Goal: Task Accomplishment & Management: Use online tool/utility

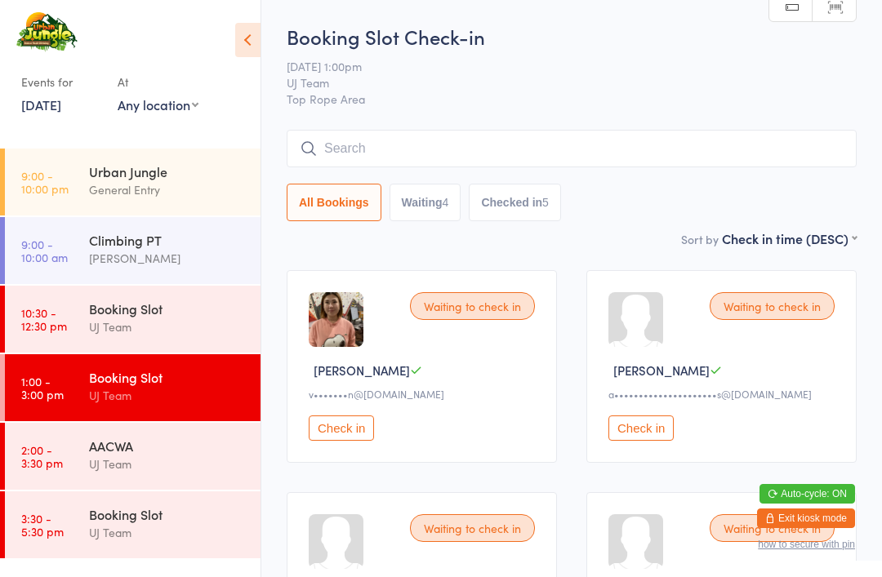
click at [138, 158] on div "Urban Jungle General Entry" at bounding box center [175, 181] width 172 height 65
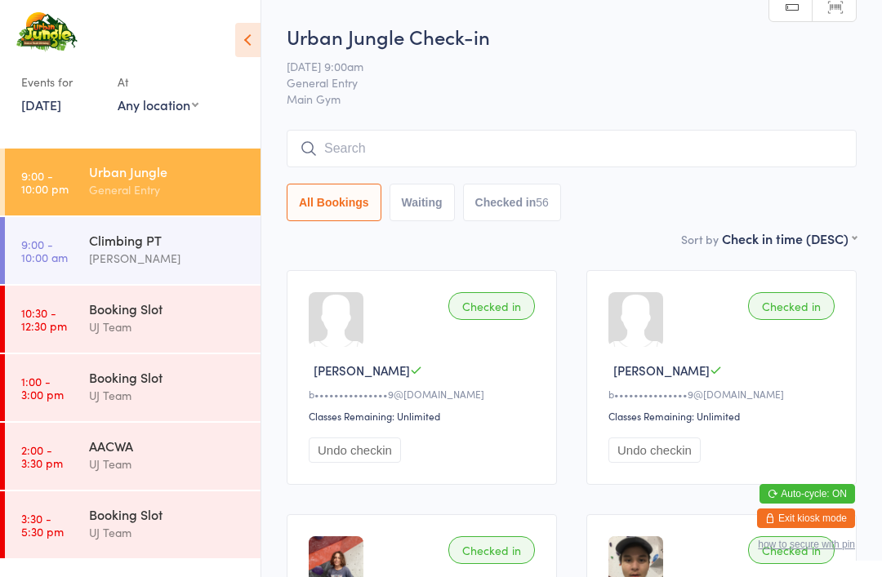
click at [546, 133] on input "search" at bounding box center [572, 149] width 570 height 38
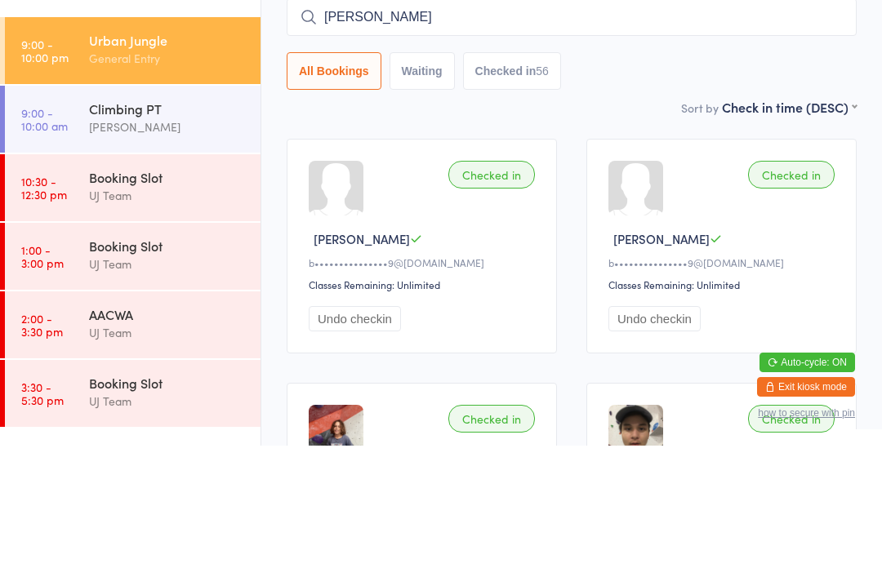
type input "Lesanne"
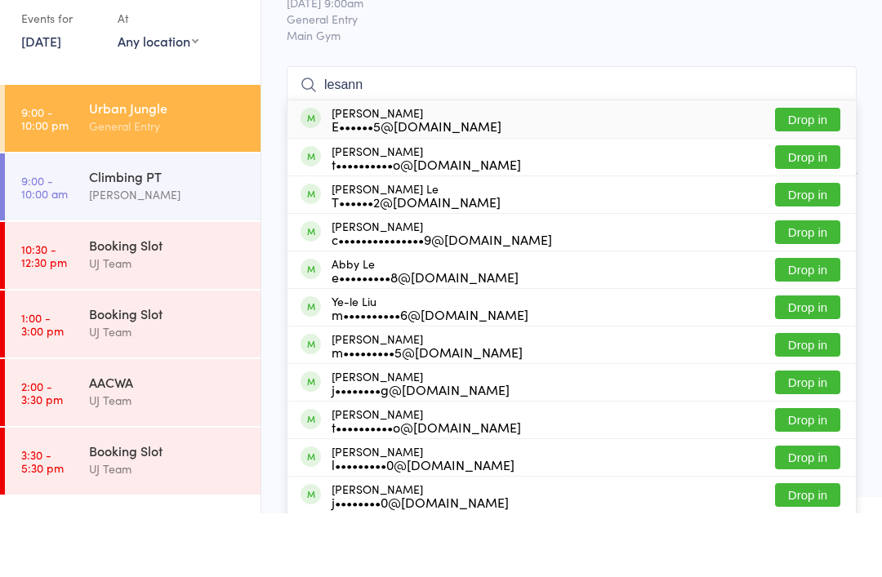
type input "lesanne"
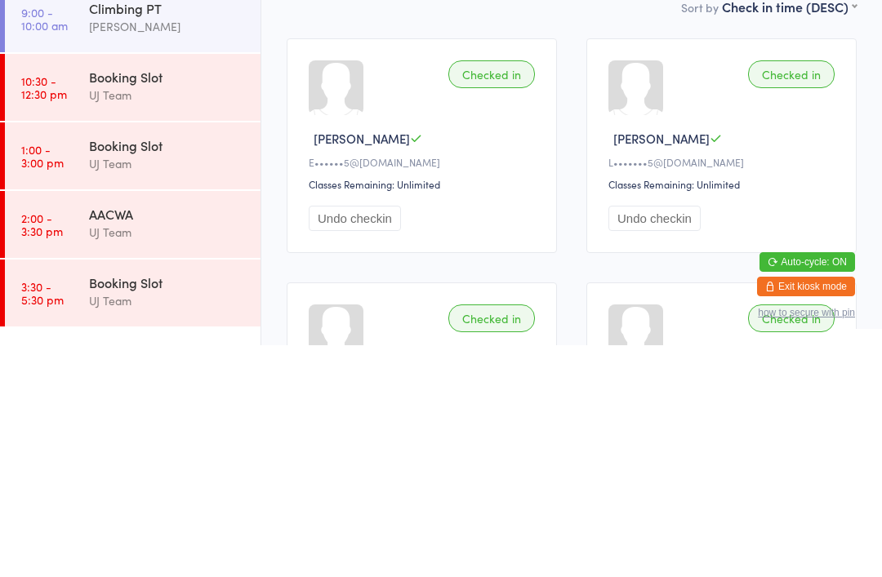
click at [497, 292] on div "Checked in" at bounding box center [491, 306] width 87 height 28
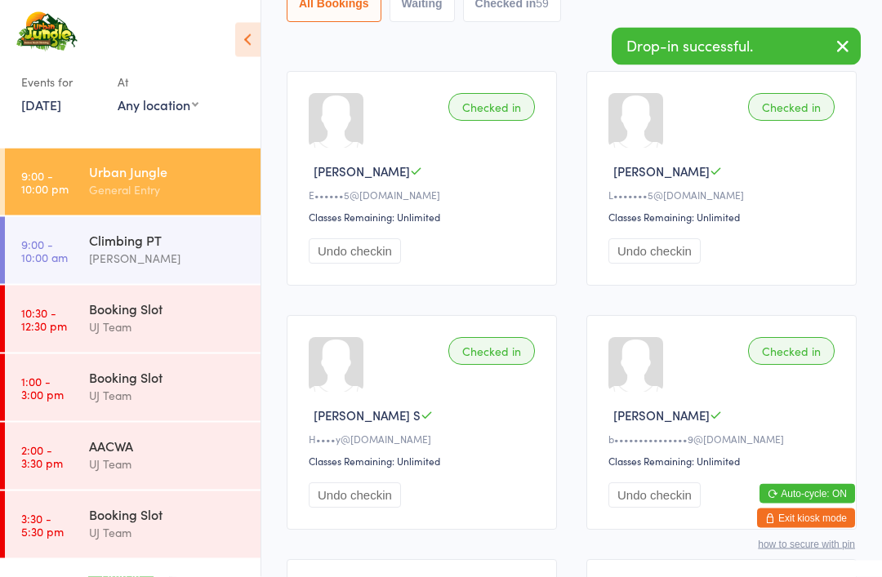
scroll to position [193, 0]
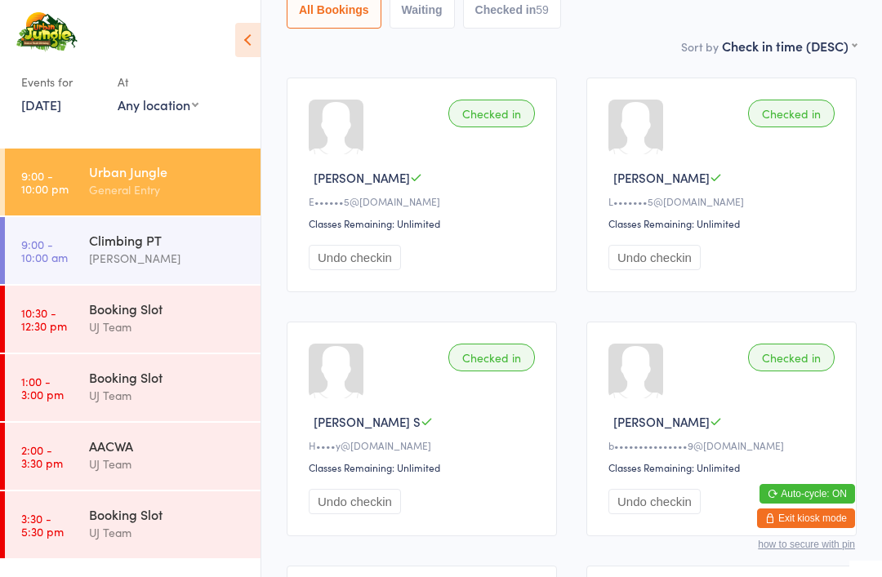
click at [804, 117] on div "Checked in" at bounding box center [791, 114] width 87 height 28
click at [794, 118] on div "Checked in" at bounding box center [791, 114] width 87 height 28
click at [795, 208] on div "L•••••••5@[DOMAIN_NAME]" at bounding box center [723, 201] width 231 height 14
click at [789, 136] on div "Checked in Lesanne O L•••••••5@[DOMAIN_NAME] Classes Remaining: Unlimited Undo …" at bounding box center [721, 185] width 270 height 215
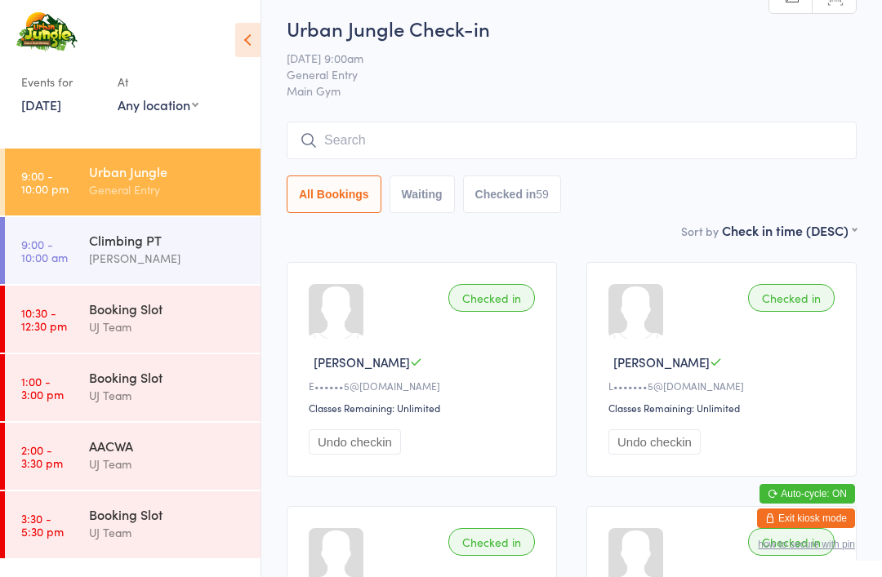
scroll to position [0, 0]
